Goal: Obtain resource: Obtain resource

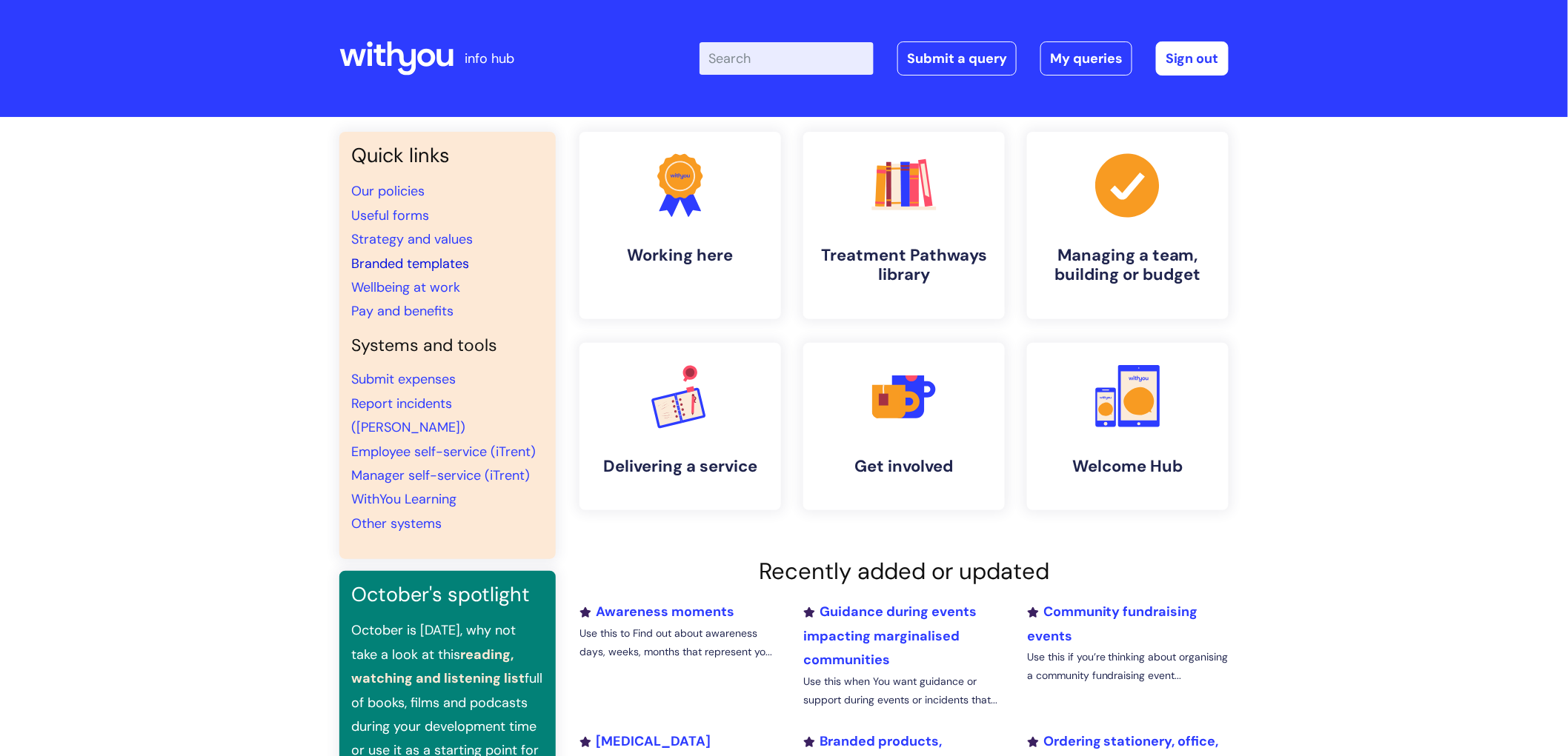
click at [411, 261] on link "Branded templates" at bounding box center [410, 263] width 118 height 17
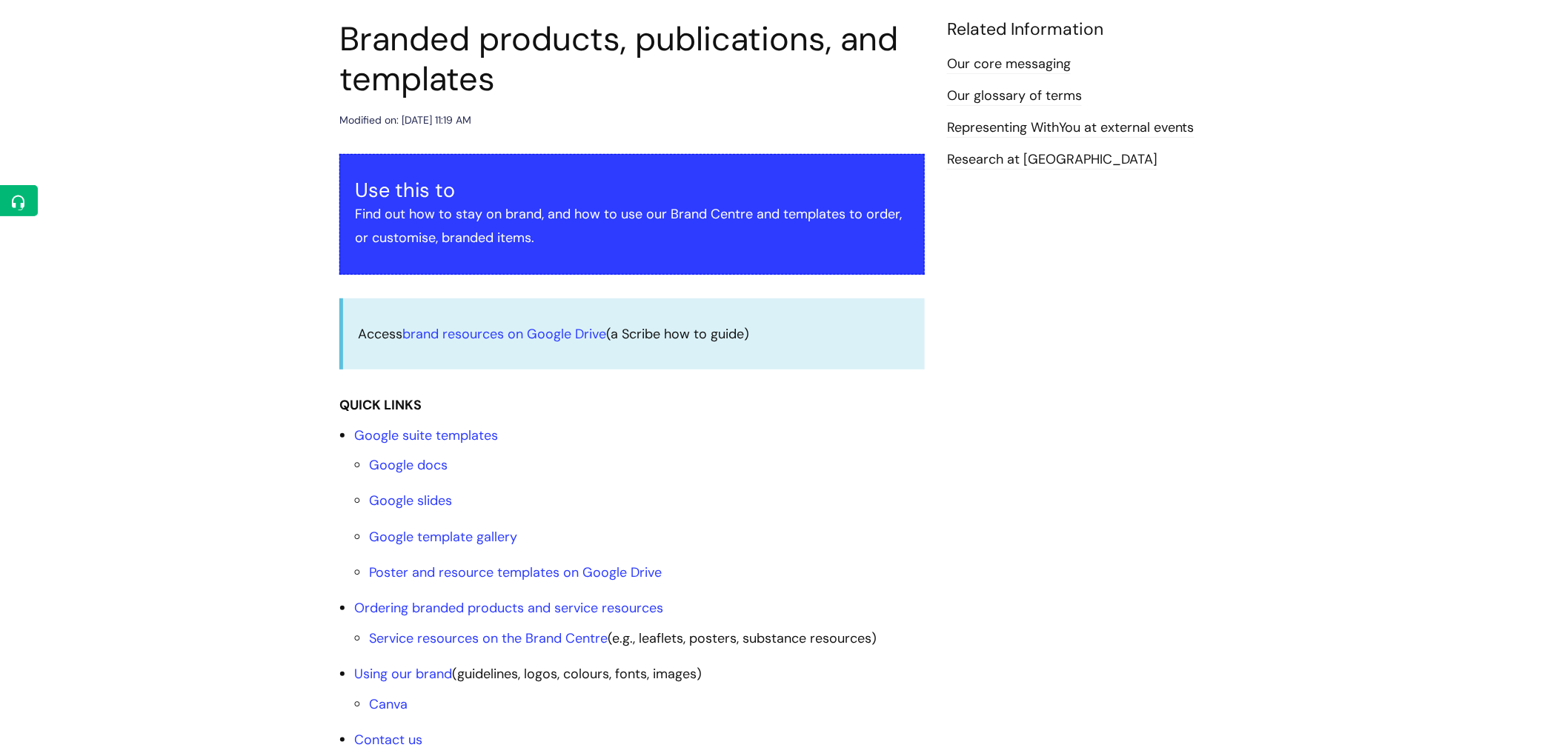
scroll to position [165, 0]
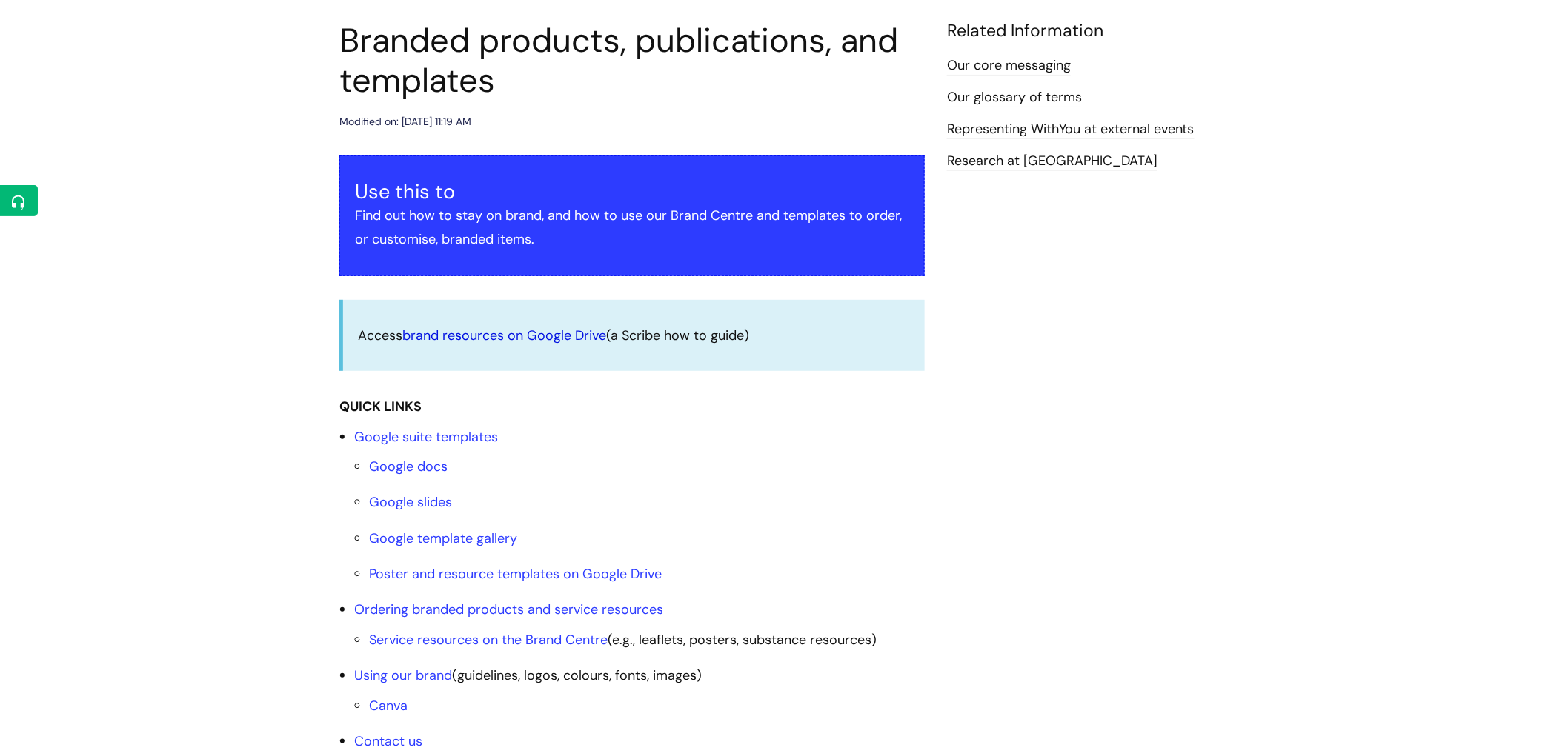
click at [580, 341] on link "brand resources on Google Drive" at bounding box center [504, 335] width 204 height 17
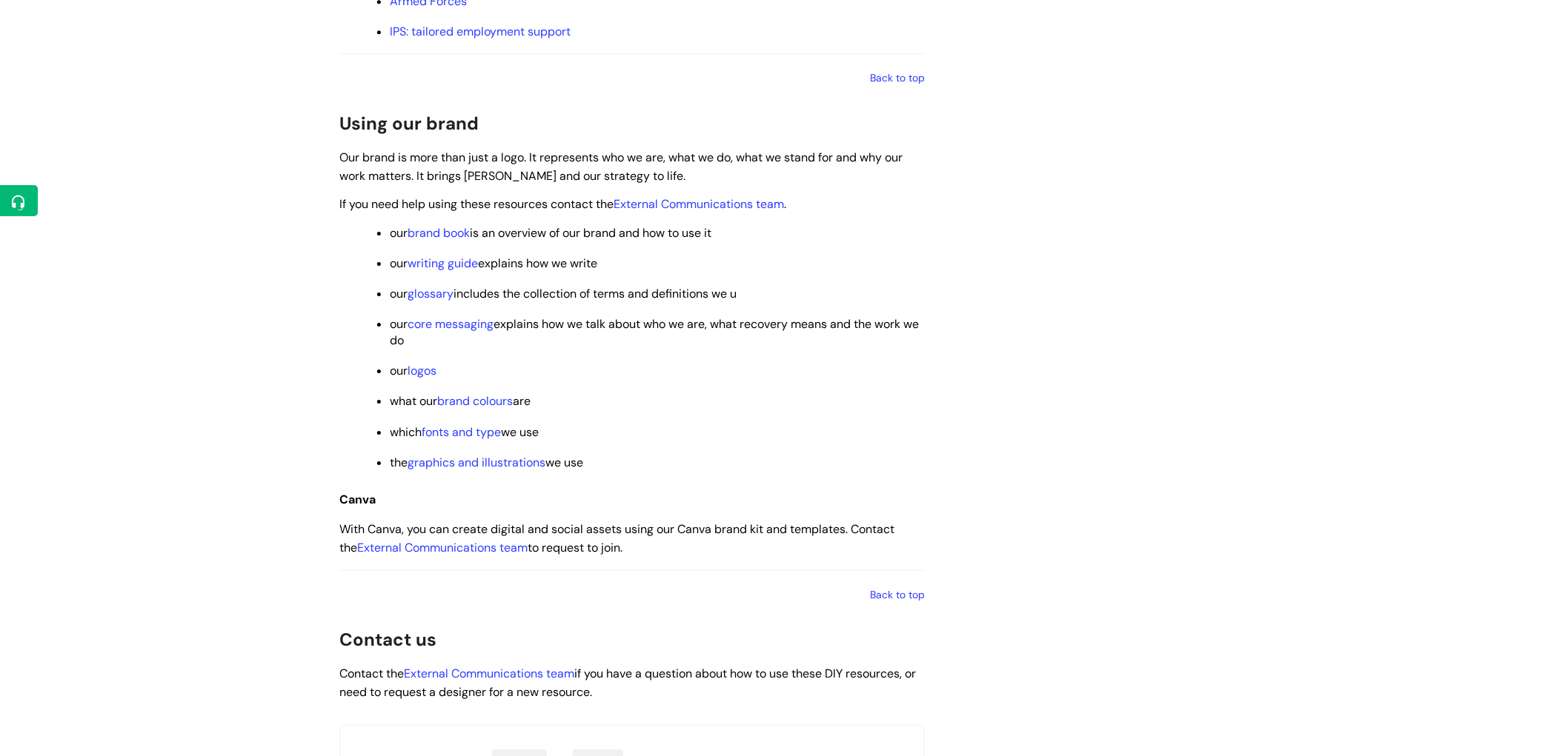
scroll to position [1956, 0]
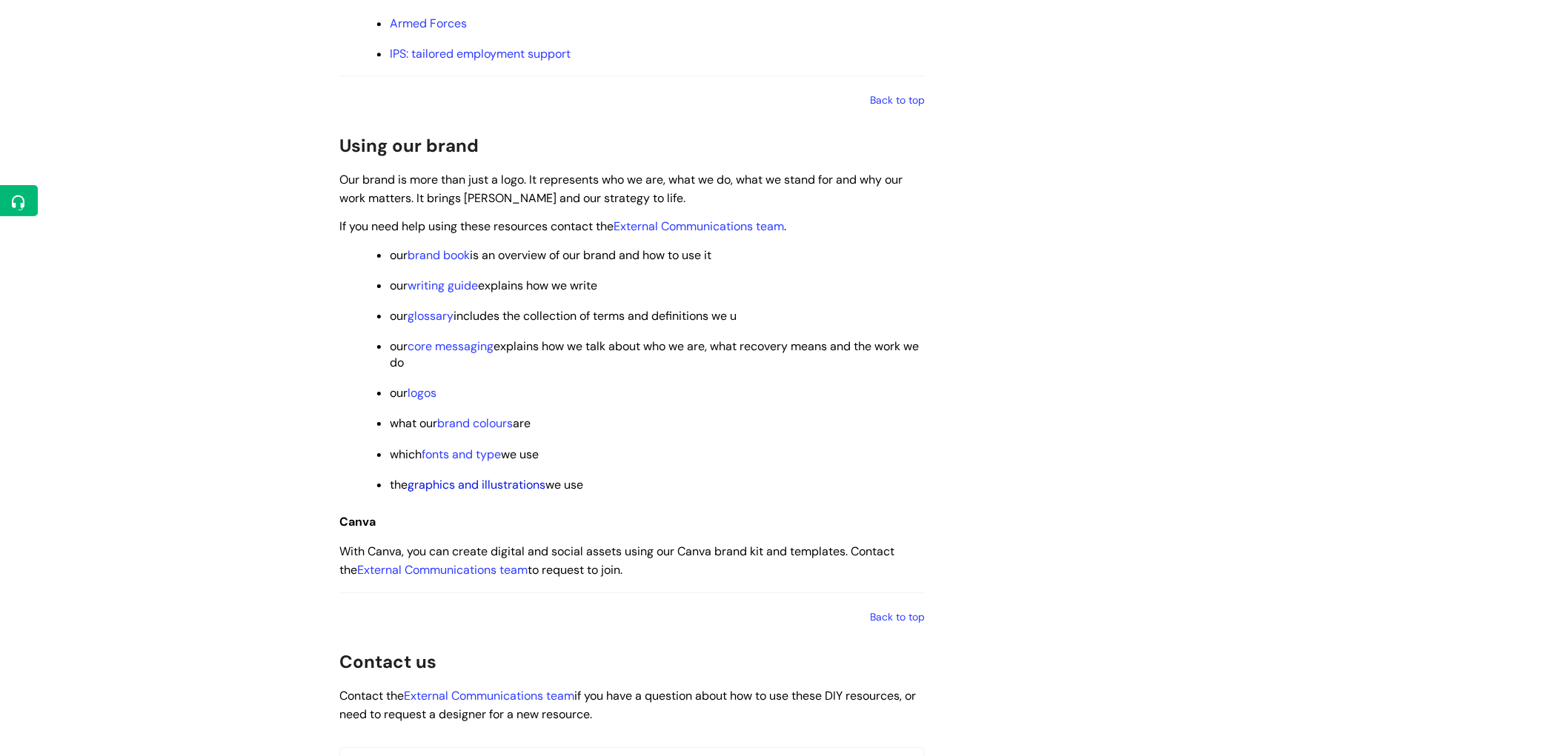
click at [469, 491] on link "graphics and illustrations" at bounding box center [476, 485] width 138 height 16
